Goal: Navigation & Orientation: Go to known website

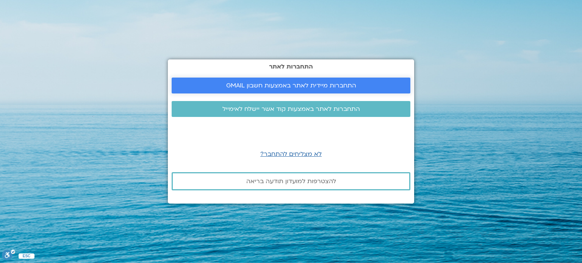
click at [392, 84] on span "התחברות מיידית לאתר באמצעות חשבון GMAIL" at bounding box center [291, 85] width 221 height 7
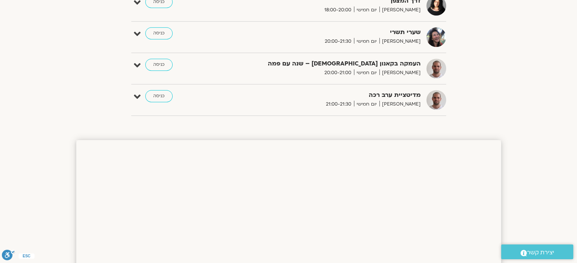
scroll to position [531, 0]
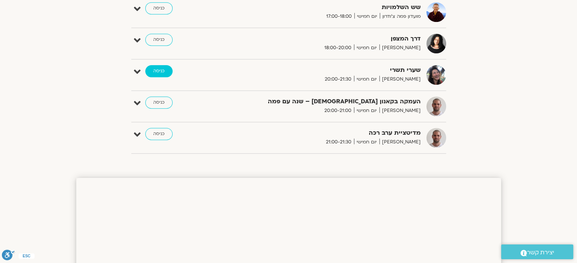
click at [156, 72] on link "כניסה" at bounding box center [158, 71] width 27 height 12
